Goal: Task Accomplishment & Management: Manage account settings

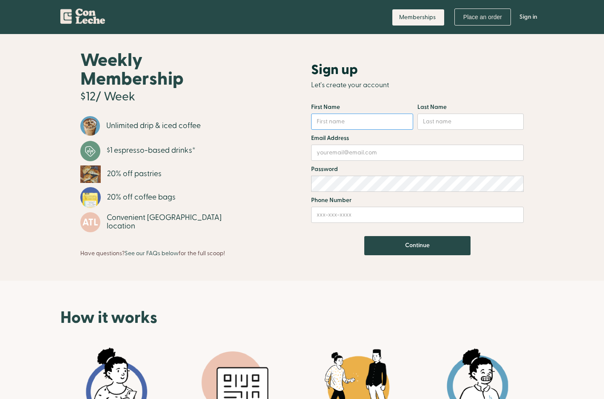
click at [332, 118] on input "Email Form" at bounding box center [362, 122] width 102 height 16
click at [520, 17] on link "Sign in" at bounding box center [528, 17] width 31 height 26
click at [526, 15] on link "Sign in" at bounding box center [528, 17] width 31 height 26
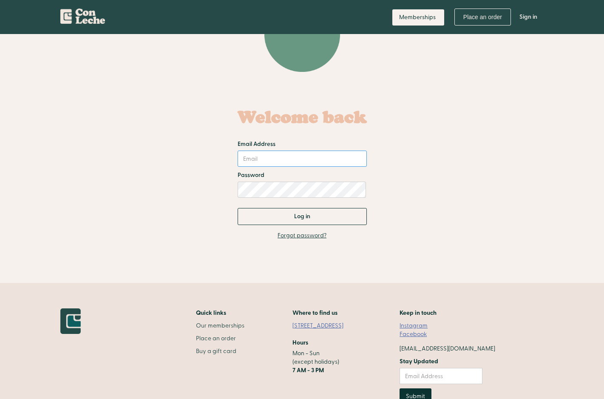
click at [293, 160] on input "Email Address" at bounding box center [302, 158] width 129 height 16
type input "[PERSON_NAME][EMAIL_ADDRESS][DOMAIN_NAME]"
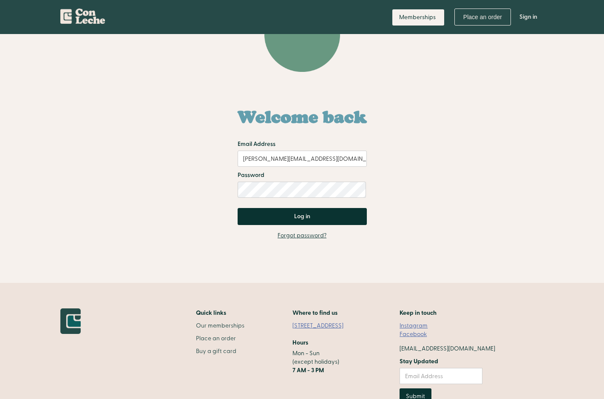
click at [301, 219] on input "Log in" at bounding box center [302, 216] width 129 height 17
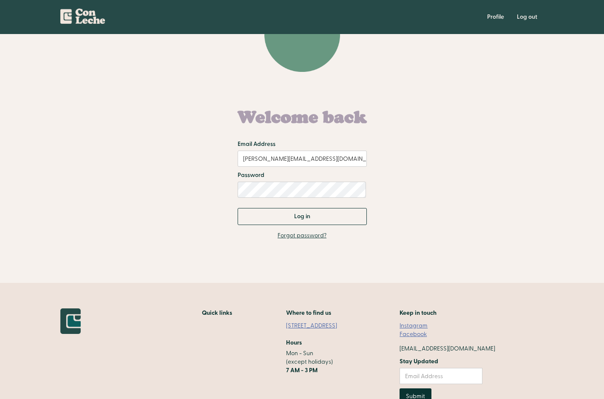
click at [290, 236] on link "Forgot password?" at bounding box center [302, 235] width 49 height 9
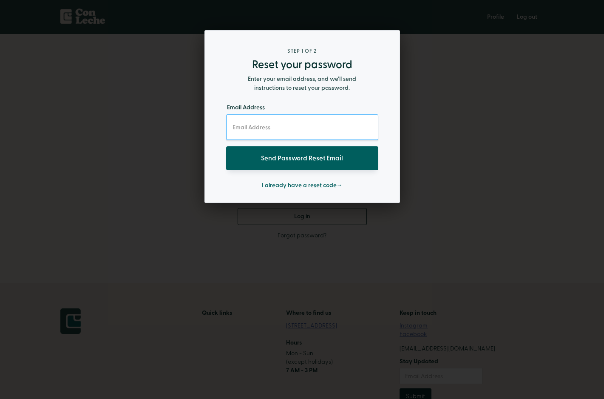
click at [289, 129] on input "Sign up Form" at bounding box center [302, 127] width 152 height 26
click at [293, 159] on input "Send Password Reset Email" at bounding box center [302, 158] width 152 height 24
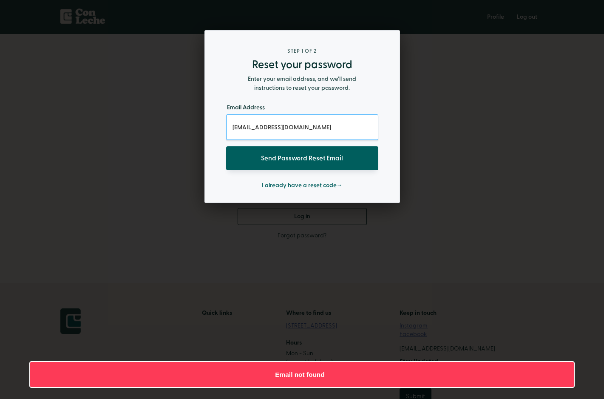
click at [284, 133] on input "ginajordanwhite@gmail.com" at bounding box center [302, 127] width 152 height 26
click at [284, 135] on input "ginajordanwhite@gmail.com" at bounding box center [302, 127] width 152 height 26
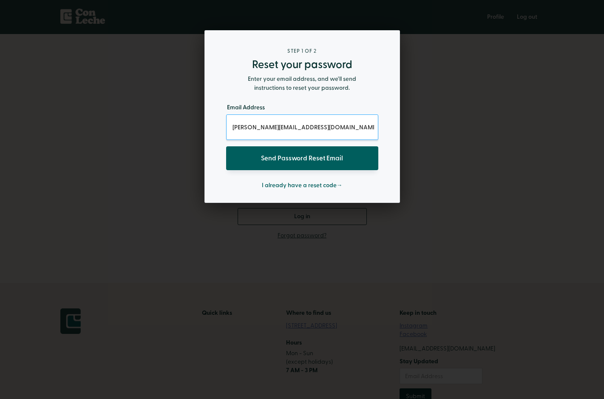
type input "[PERSON_NAME][EMAIL_ADDRESS][DOMAIN_NAME]"
click at [226, 146] on input "Send Password Reset Email" at bounding box center [302, 158] width 152 height 24
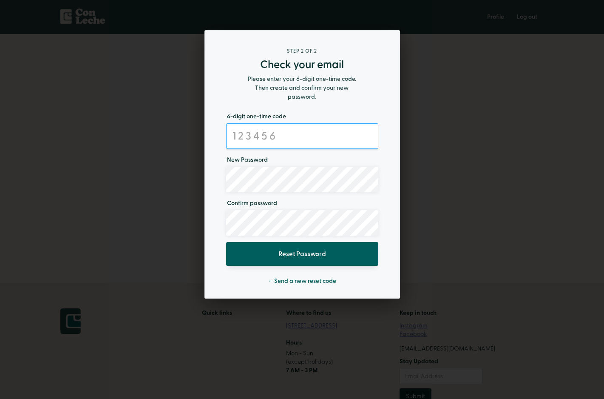
click at [278, 144] on input "Sign up Form" at bounding box center [302, 136] width 152 height 26
type input "802582"
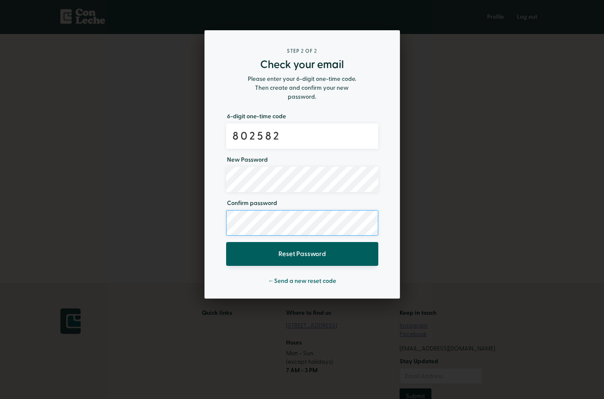
click at [226, 242] on input "Reset Password" at bounding box center [302, 254] width 152 height 24
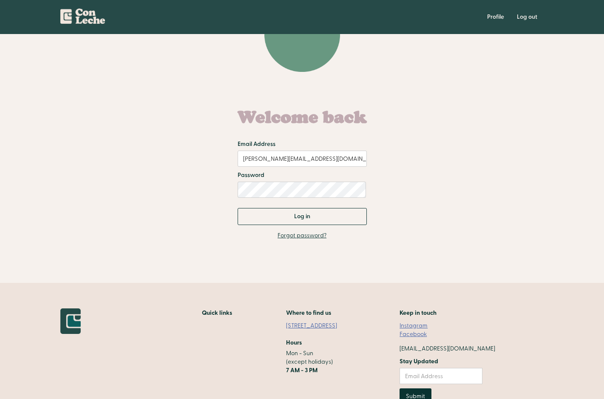
click at [290, 169] on form "Welcome back Email Address gina.white92@gmail.com Password Log in" at bounding box center [302, 162] width 129 height 126
click at [279, 154] on input "[PERSON_NAME][EMAIL_ADDRESS][DOMAIN_NAME]" at bounding box center [302, 158] width 129 height 16
click at [279, 155] on input "[PERSON_NAME][EMAIL_ADDRESS][DOMAIN_NAME]" at bounding box center [302, 158] width 129 height 16
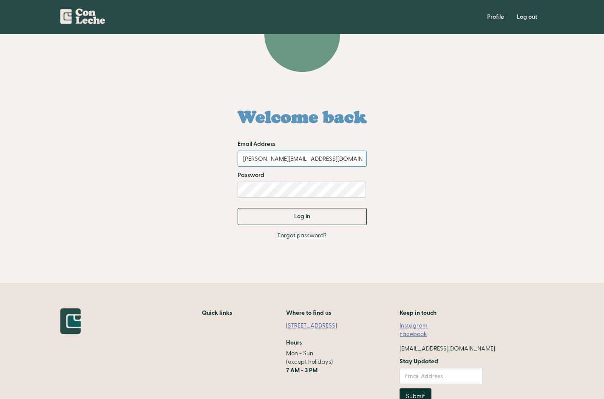
click at [268, 163] on input "[PERSON_NAME][EMAIL_ADDRESS][DOMAIN_NAME]" at bounding box center [302, 158] width 129 height 16
type input "802582"
click at [276, 161] on input "[PERSON_NAME][EMAIL_ADDRESS][DOMAIN_NAME]" at bounding box center [302, 158] width 129 height 16
click at [275, 161] on input "[PERSON_NAME][EMAIL_ADDRESS][DOMAIN_NAME]" at bounding box center [302, 158] width 129 height 16
click at [257, 161] on input "[PERSON_NAME][EMAIL_ADDRESS][DOMAIN_NAME]" at bounding box center [302, 158] width 129 height 16
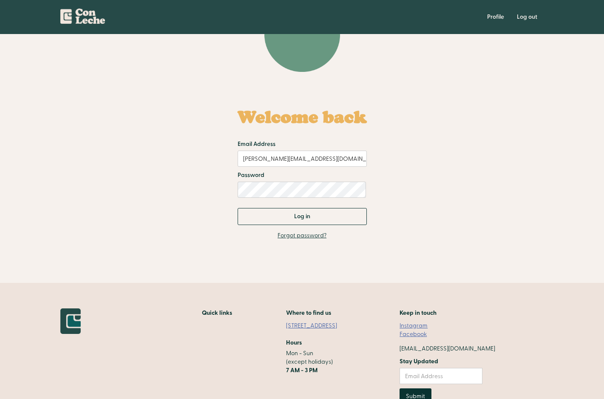
click at [301, 232] on link "Forgot password?" at bounding box center [302, 235] width 49 height 9
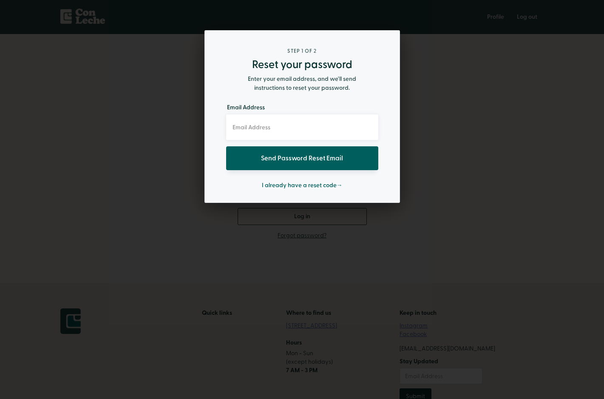
click at [450, 123] on div at bounding box center [302, 199] width 604 height 399
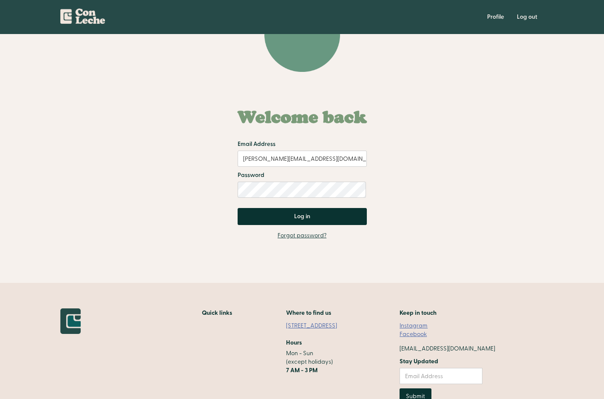
click at [317, 223] on input "Log in" at bounding box center [302, 216] width 129 height 17
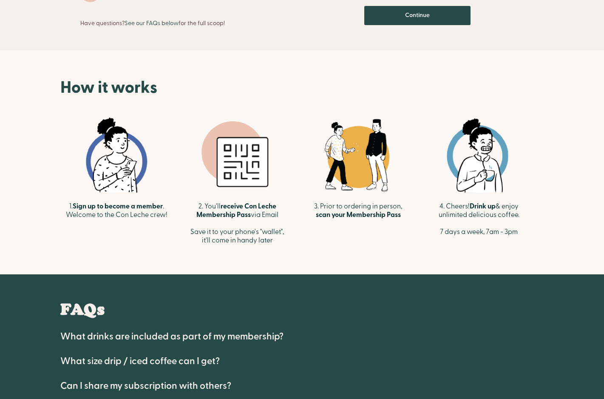
scroll to position [334, 0]
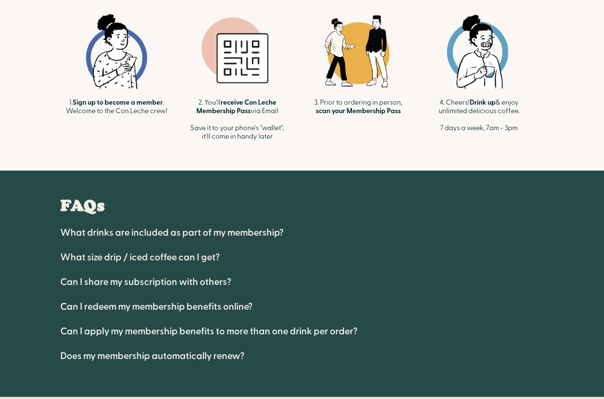
click at [200, 353] on h4 "Does my membership automatically renew?" at bounding box center [152, 356] width 184 height 10
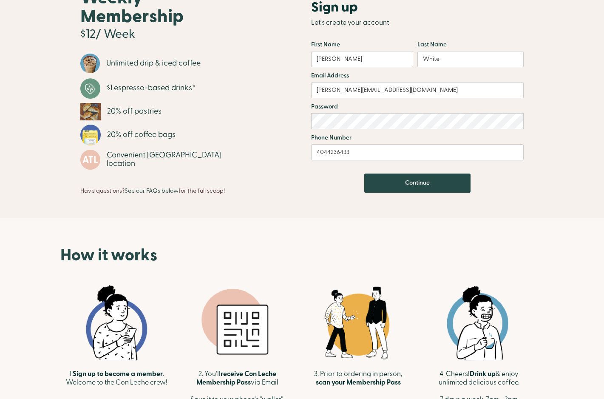
scroll to position [0, 0]
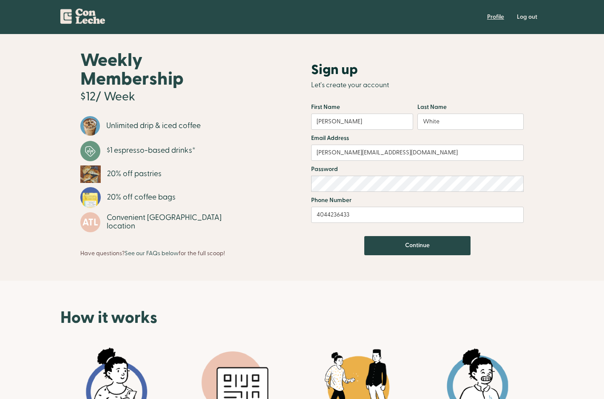
click at [486, 18] on link "Profile" at bounding box center [496, 17] width 30 height 26
click at [386, 242] on input "Continue" at bounding box center [417, 245] width 106 height 19
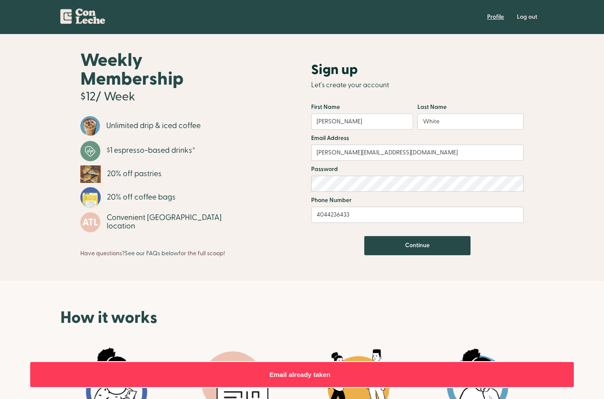
click at [497, 16] on link "Profile" at bounding box center [496, 17] width 30 height 26
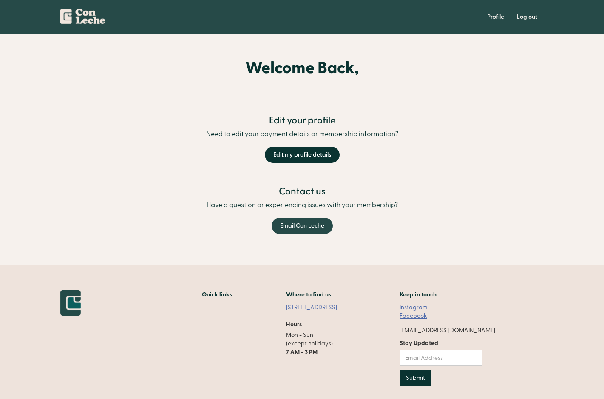
click at [295, 158] on link "Edit my profile details" at bounding box center [302, 155] width 75 height 16
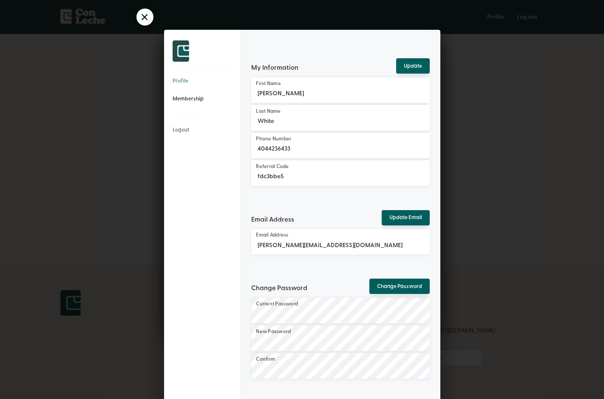
click at [191, 105] on div "Membership" at bounding box center [196, 99] width 65 height 18
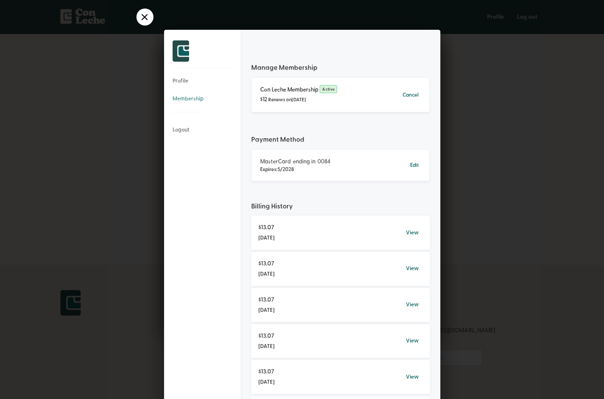
scroll to position [4, 0]
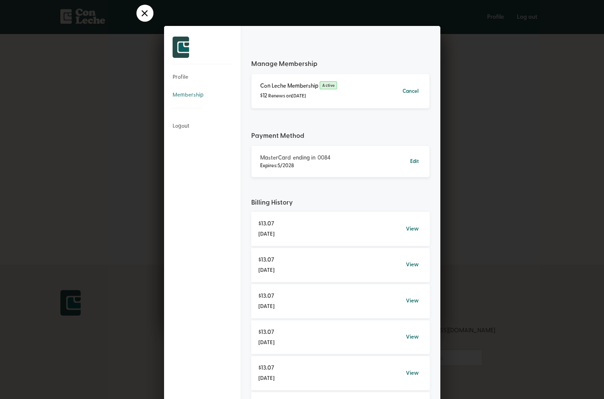
click at [410, 92] on div "Cancel" at bounding box center [410, 91] width 25 height 11
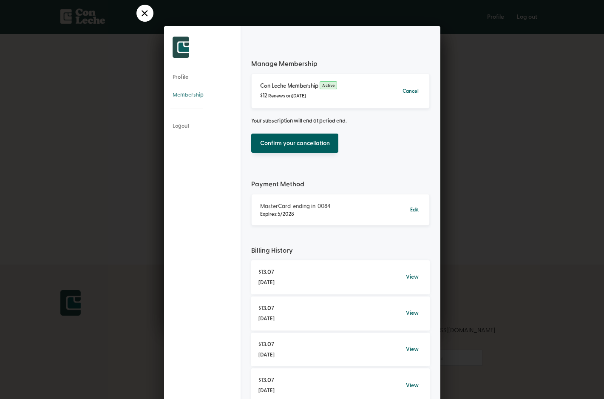
click at [321, 145] on div "Confirm your cancellation" at bounding box center [294, 142] width 87 height 19
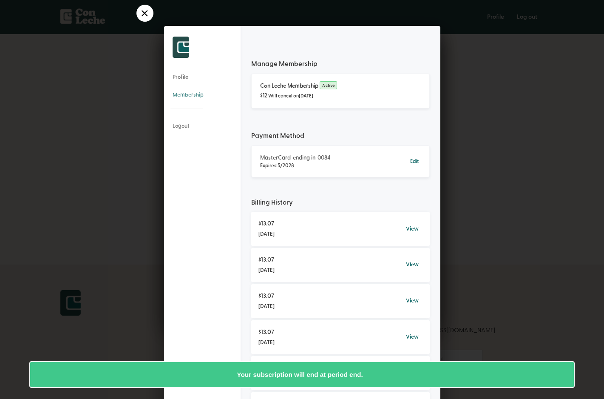
scroll to position [37, 0]
